Goal: Task Accomplishment & Management: Use online tool/utility

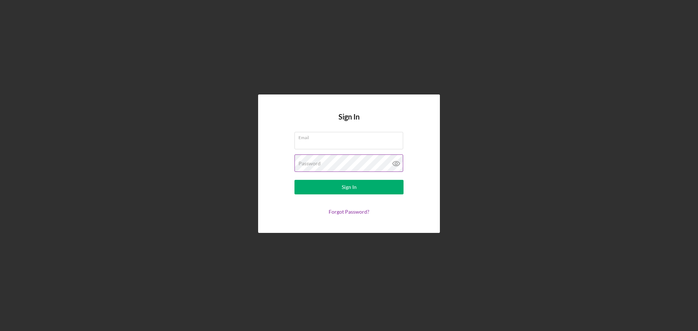
type input "[EMAIL_ADDRESS][DOMAIN_NAME]"
click at [397, 163] on icon at bounding box center [396, 164] width 2 height 2
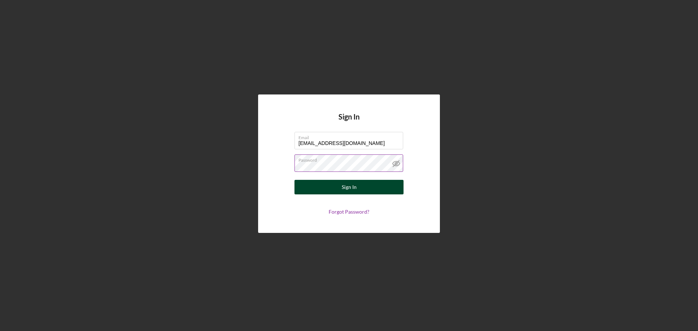
click at [349, 187] on div "Sign In" at bounding box center [349, 187] width 15 height 15
